Goal: Information Seeking & Learning: Learn about a topic

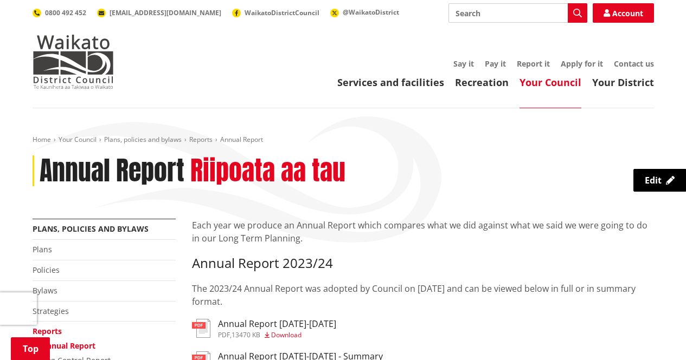
scroll to position [163, 0]
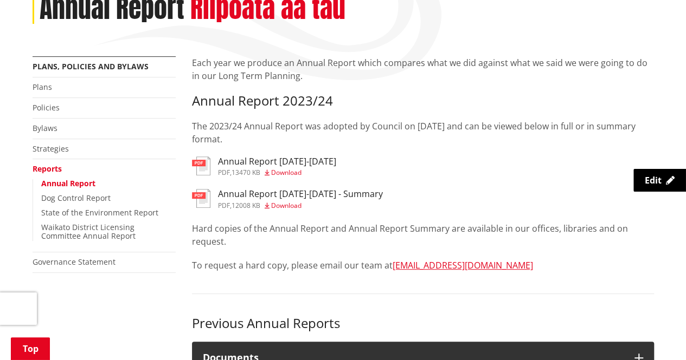
click at [256, 63] on p "Each year we produce an Annual Report which compares what we did against what w…" at bounding box center [423, 69] width 462 height 26
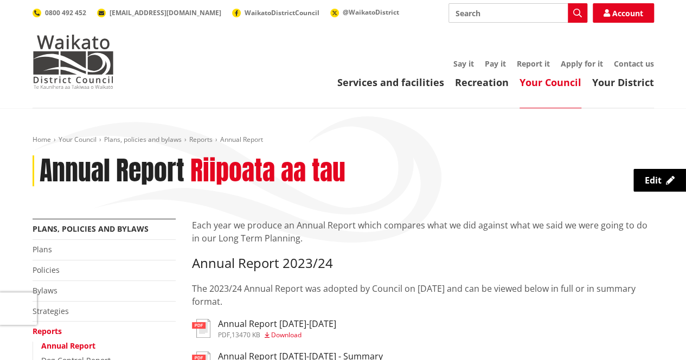
scroll to position [0, 0]
click at [65, 61] on img at bounding box center [73, 62] width 81 height 54
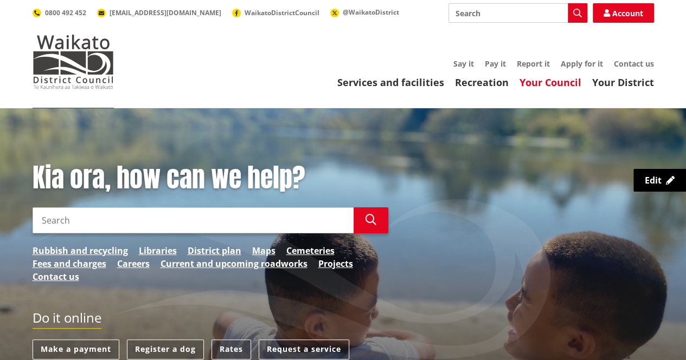
click at [549, 80] on link "Your Council" at bounding box center [550, 82] width 62 height 13
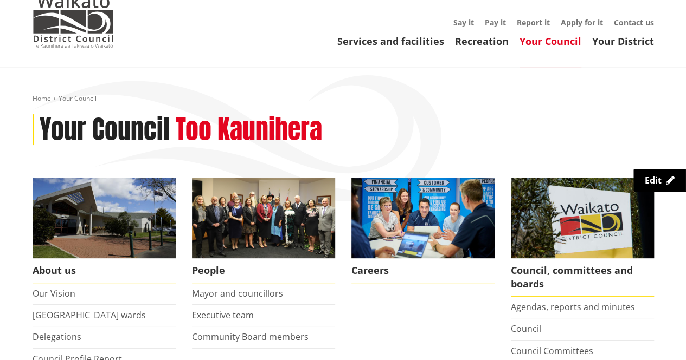
scroll to position [43, 0]
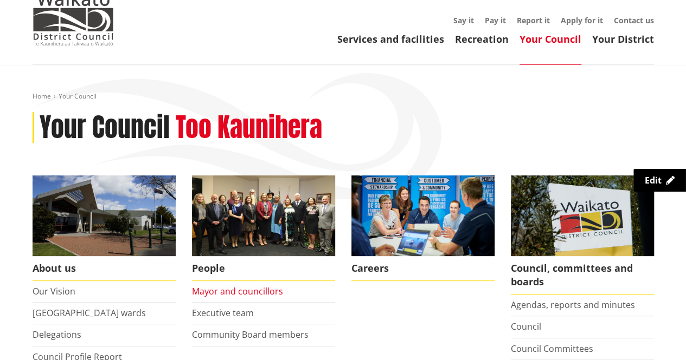
click at [214, 288] on link "Mayor and councillors" at bounding box center [237, 292] width 91 height 12
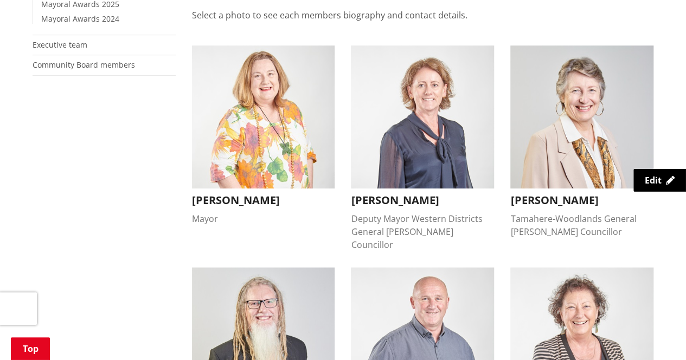
scroll to position [282, 0]
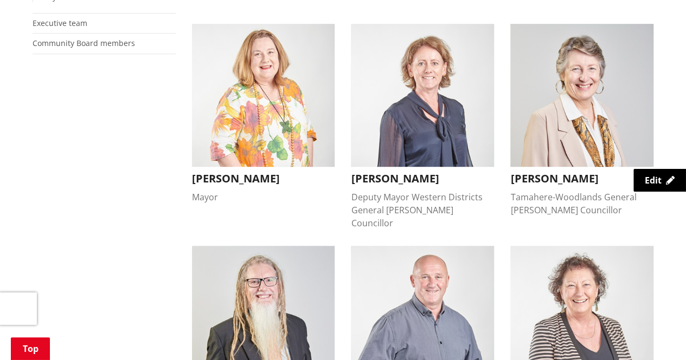
click at [415, 107] on img "button" at bounding box center [422, 95] width 143 height 143
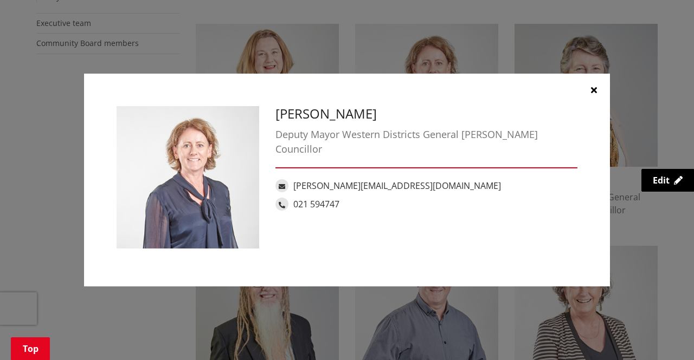
click at [593, 88] on icon "button" at bounding box center [594, 90] width 6 height 9
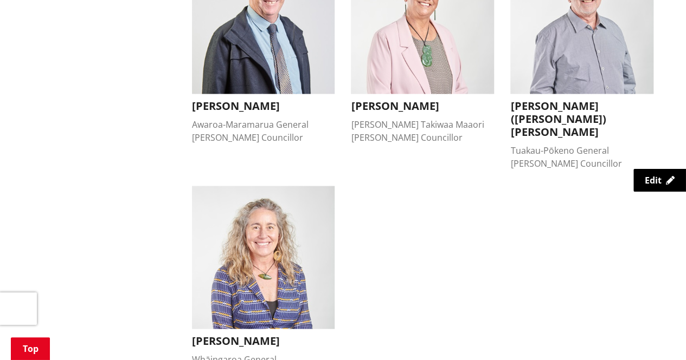
scroll to position [997, 0]
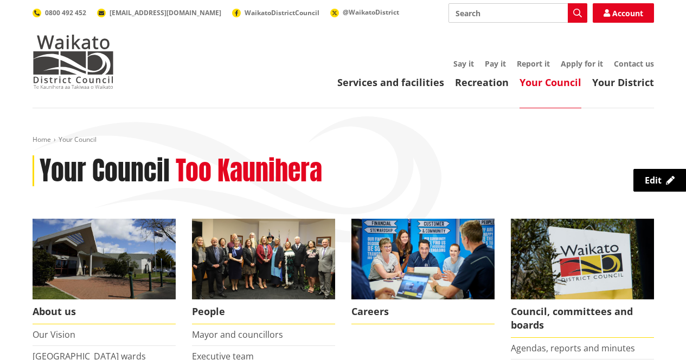
scroll to position [43, 0]
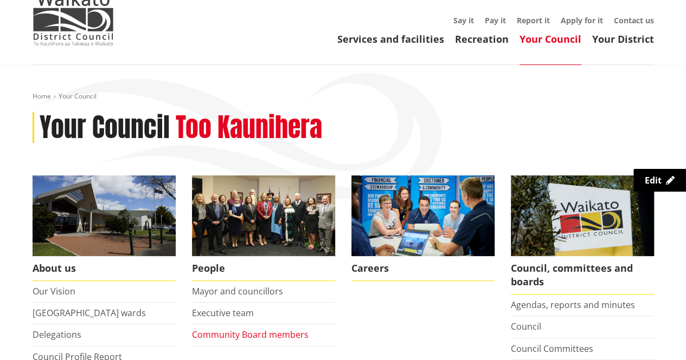
click at [222, 338] on link "Community Board members" at bounding box center [250, 335] width 117 height 12
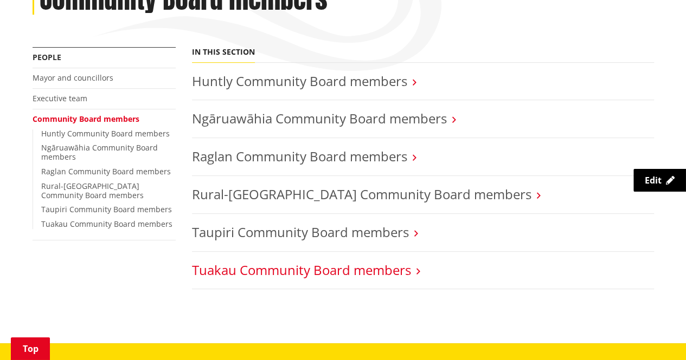
scroll to position [173, 0]
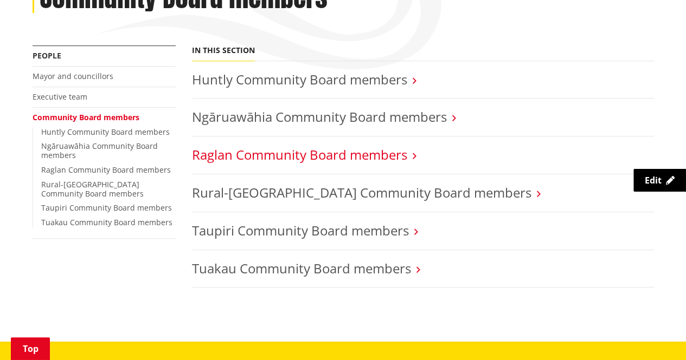
click at [261, 152] on link "Raglan Community Board members" at bounding box center [299, 155] width 215 height 18
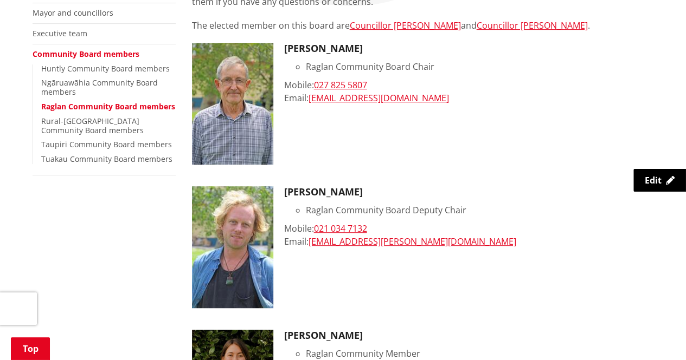
scroll to position [239, 0]
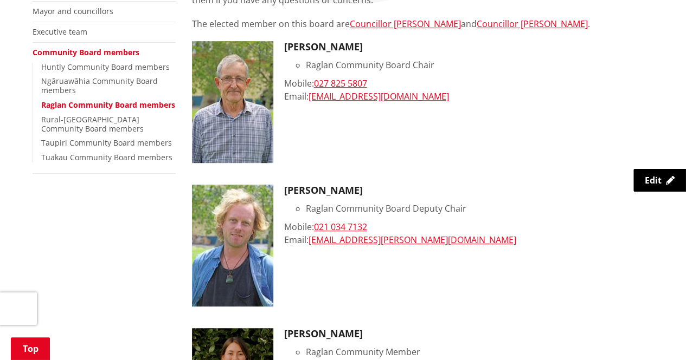
click at [396, 217] on div "Chris Rayner Raglan Community Board Deputy Chair Mobile: 021 034 7132 Email: ur…" at bounding box center [469, 246] width 370 height 122
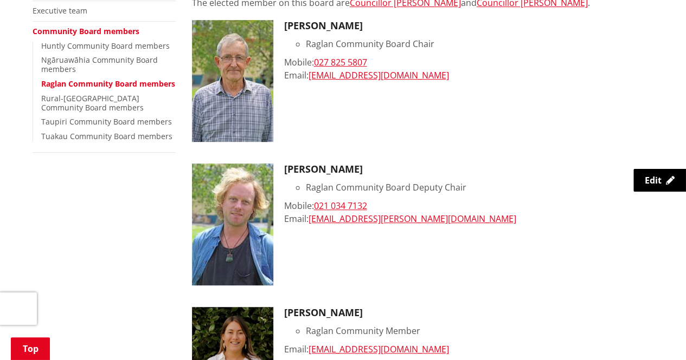
scroll to position [260, 0]
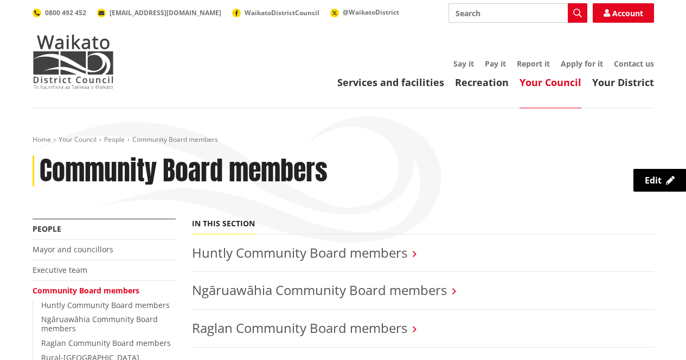
scroll to position [173, 0]
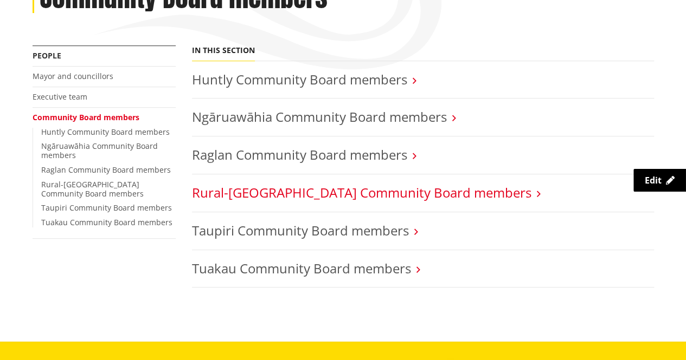
click at [221, 190] on link "Rural-[GEOGRAPHIC_DATA] Community Board members" at bounding box center [361, 193] width 339 height 18
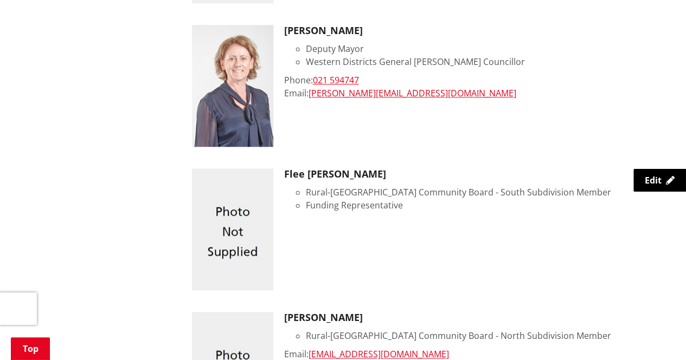
scroll to position [520, 0]
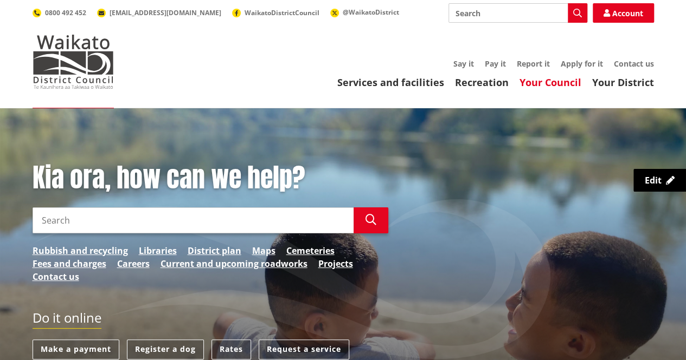
click at [544, 82] on link "Your Council" at bounding box center [550, 82] width 62 height 13
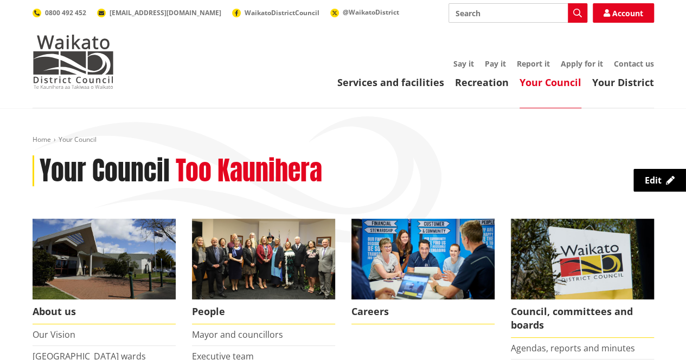
click at [76, 92] on header "Toggle search Toggle navigation Services and facilities Recreation Your Council…" at bounding box center [343, 54] width 686 height 108
click at [78, 78] on img at bounding box center [73, 62] width 81 height 54
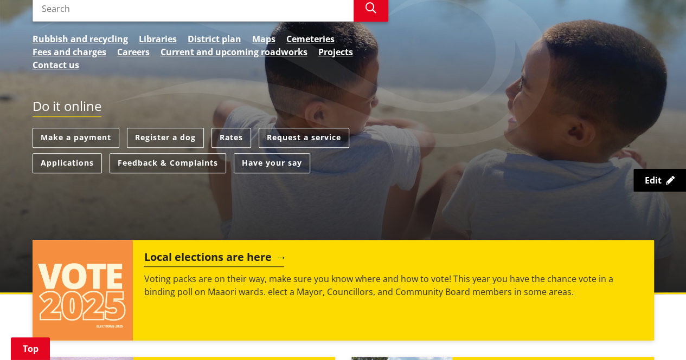
scroll to position [260, 0]
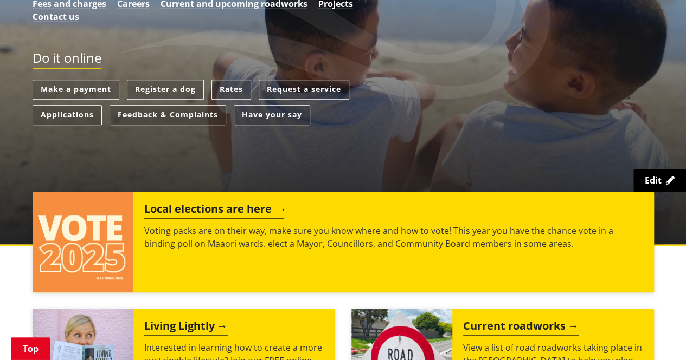
click at [162, 203] on h2 "Local elections are here" at bounding box center [214, 211] width 140 height 16
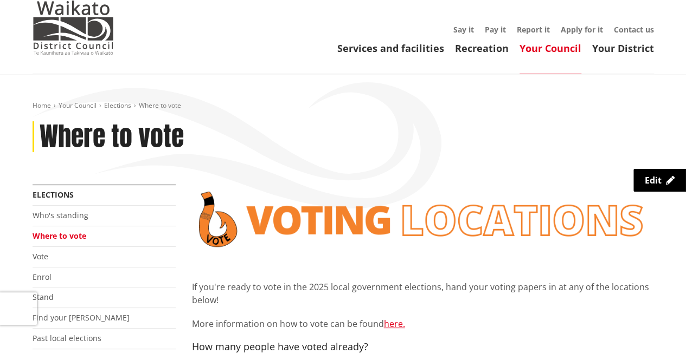
scroll to position [1, 0]
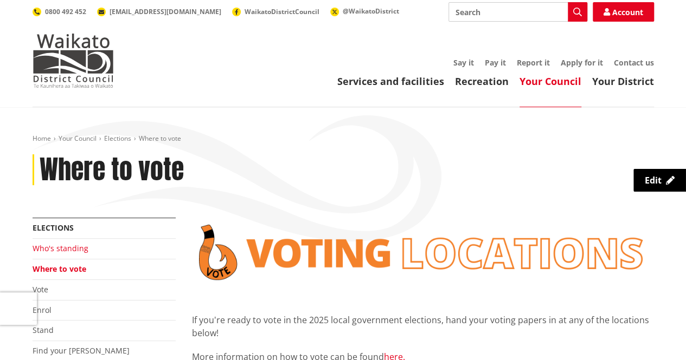
click at [73, 245] on link "Who's standing" at bounding box center [61, 248] width 56 height 10
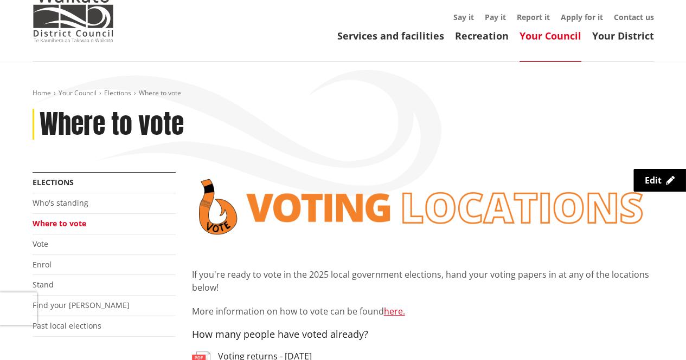
scroll to position [66, 0]
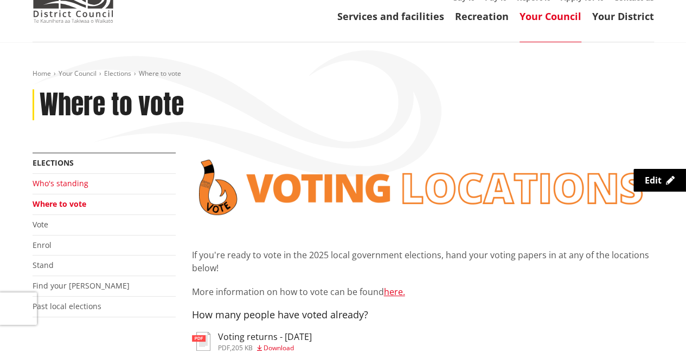
click at [68, 185] on link "Who's standing" at bounding box center [61, 183] width 56 height 10
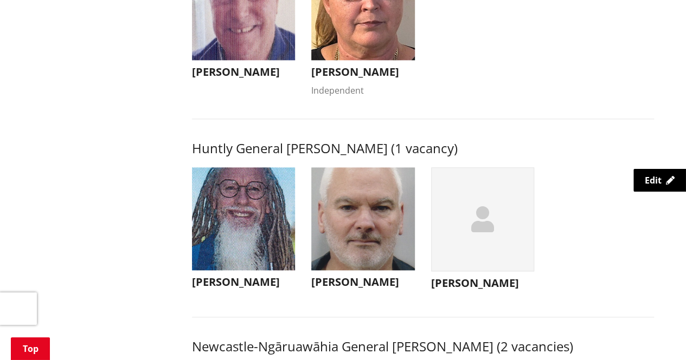
scroll to position [585, 0]
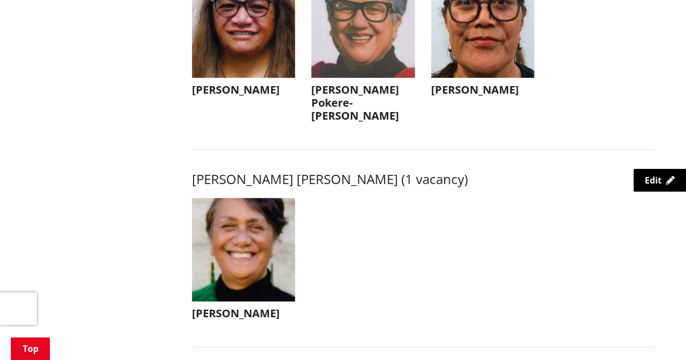
scroll to position [1561, 0]
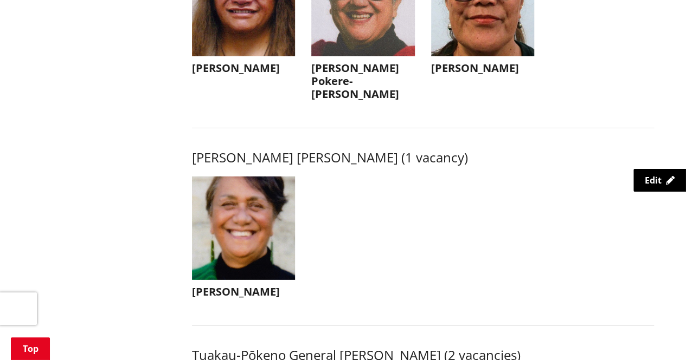
drag, startPoint x: 405, startPoint y: 211, endPoint x: 413, endPoint y: 247, distance: 36.5
click at [413, 247] on ul "[PERSON_NAME] [PERSON_NAME] [EMAIL_ADDRESS][DOMAIN_NAME] [PHONE_NUMBER] Who Am …" at bounding box center [423, 249] width 478 height 144
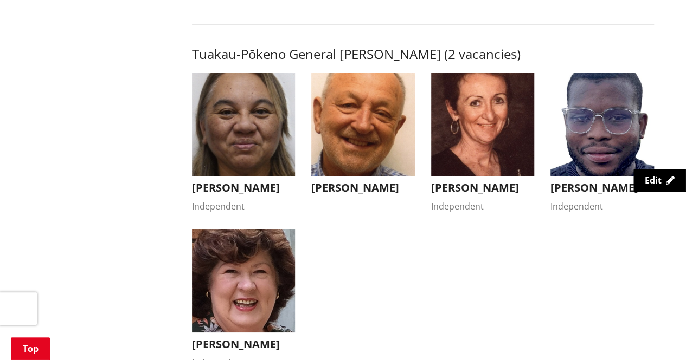
scroll to position [1865, 0]
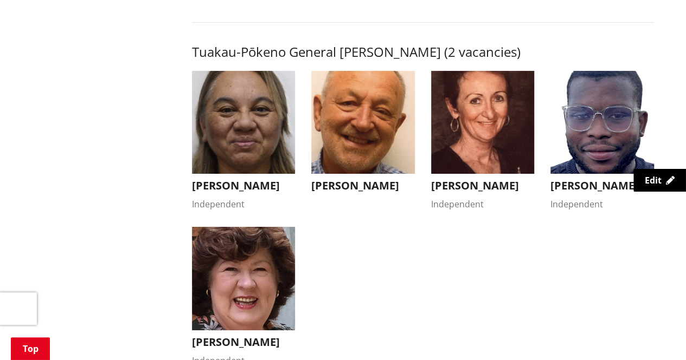
click at [447, 276] on ul "[PERSON_NAME] Independent Kandi Ngataki Independent Kia ora, I'm standing for r…" at bounding box center [423, 227] width 478 height 313
click at [544, 237] on ul "[PERSON_NAME] Independent Kandi Ngataki Independent Kia ora, I'm standing for r…" at bounding box center [423, 227] width 478 height 313
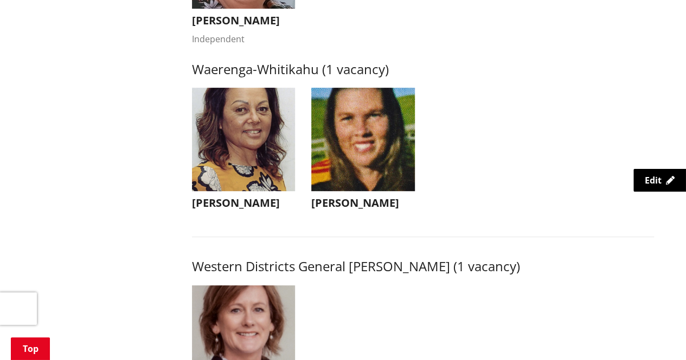
scroll to position [2190, 0]
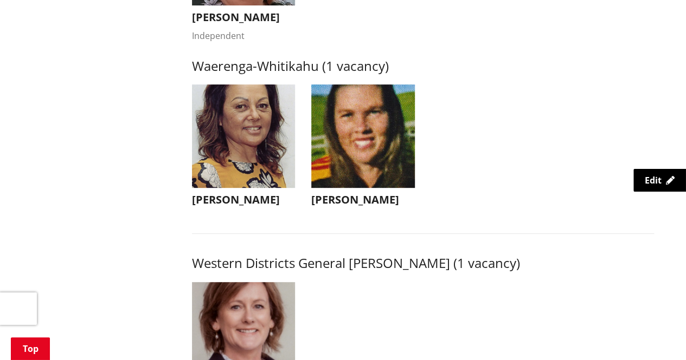
click at [434, 208] on ul "[PERSON_NAME] [PERSON_NAME] As a dedicated, community-focused elected member of…" at bounding box center [423, 157] width 478 height 144
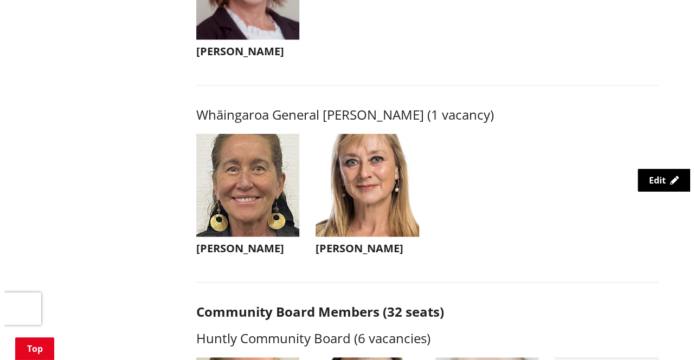
scroll to position [2537, 0]
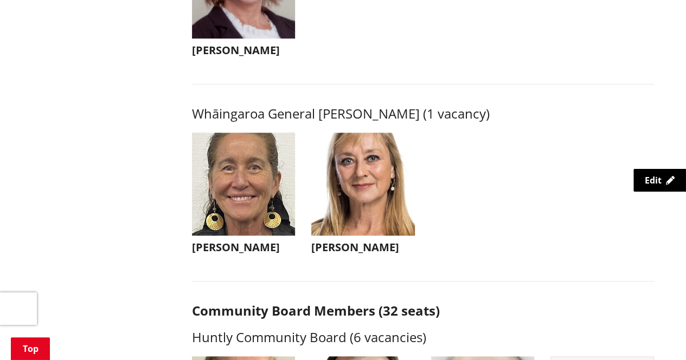
click at [360, 254] on h3 "[PERSON_NAME]" at bounding box center [363, 247] width 104 height 13
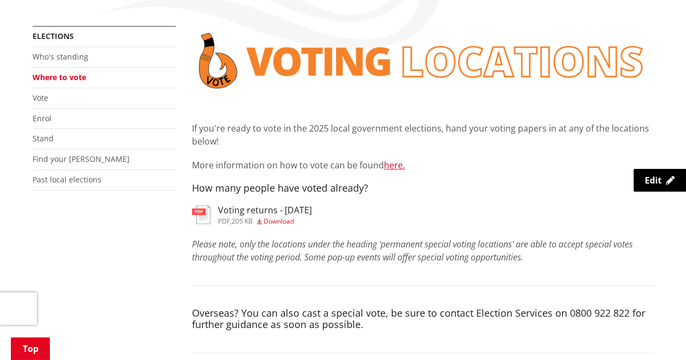
scroll to position [196, 0]
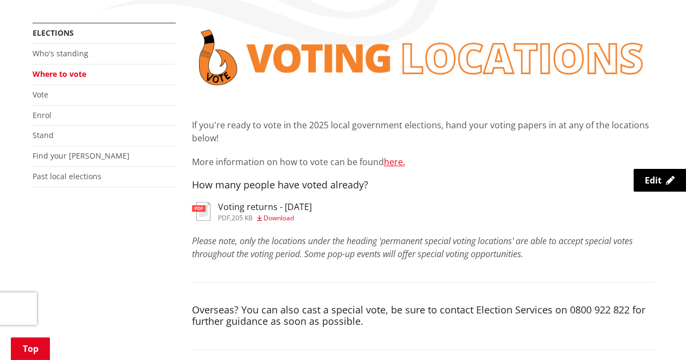
click at [175, 162] on li "Find your [PERSON_NAME]" at bounding box center [104, 156] width 143 height 21
